Goal: Check status

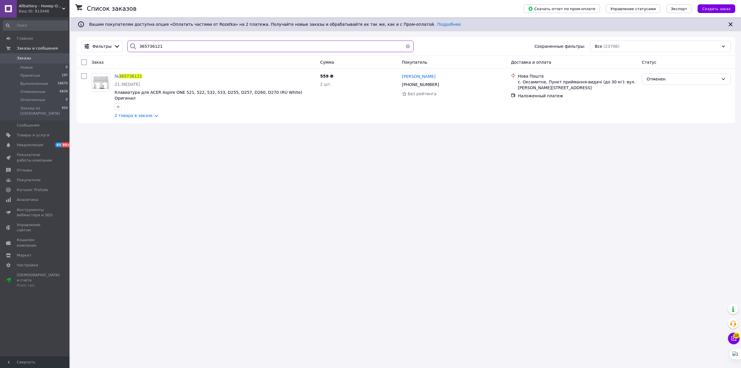
click at [167, 48] on input "365736121" at bounding box center [270, 47] width 286 height 12
paste input "6041023"
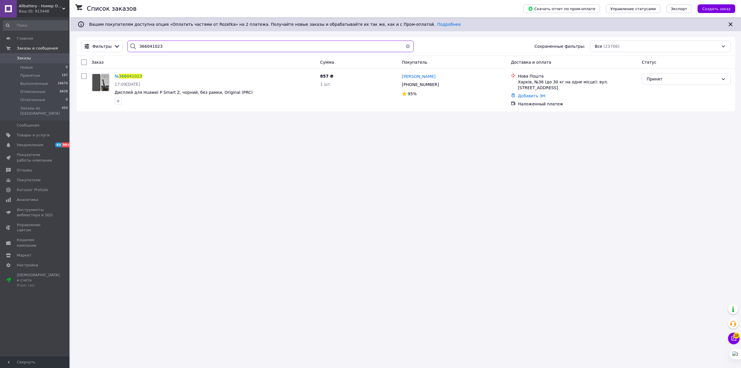
click at [250, 45] on input "366041023" at bounding box center [270, 47] width 286 height 12
paste input "58007"
type input "366058007"
click at [465, 84] on div "с. [GEOGRAPHIC_DATA] ([STREET_ADDRESS]: [PERSON_NAME][STREET_ADDRESS]" at bounding box center [577, 85] width 119 height 12
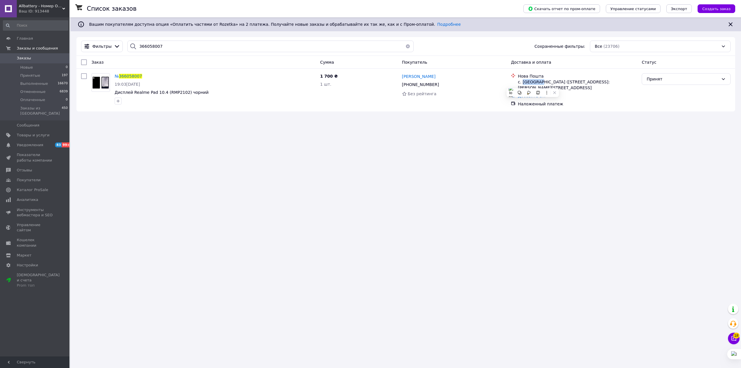
copy div "[GEOGRAPHIC_DATA]"
click at [465, 111] on div "№ 366058007 19:03[DATE] Дисплей Realme Pad 10.4 (RMP2102) чорний 1 700 ₴ 1 шт. …" at bounding box center [405, 90] width 659 height 43
